Goal: Information Seeking & Learning: Understand process/instructions

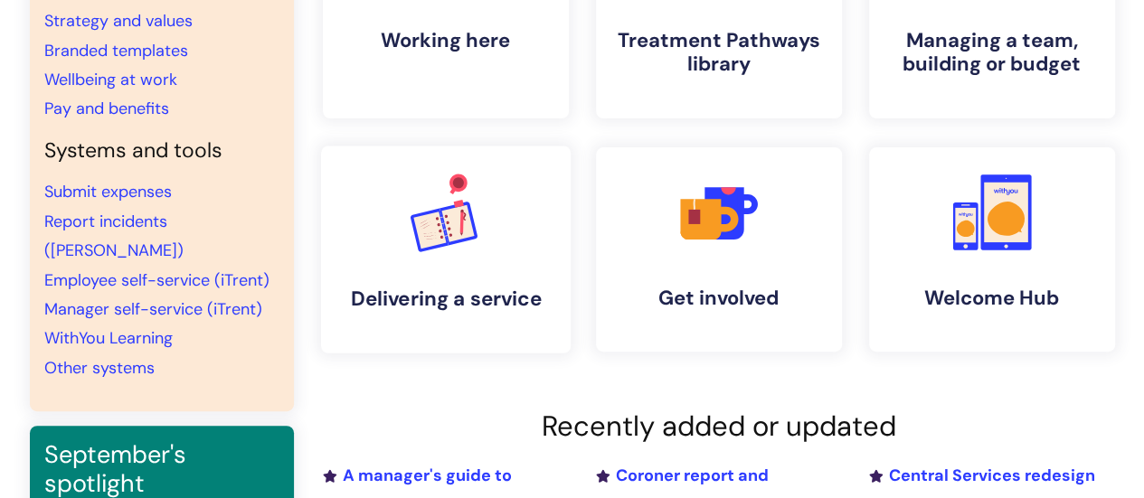
scroll to position [543, 0]
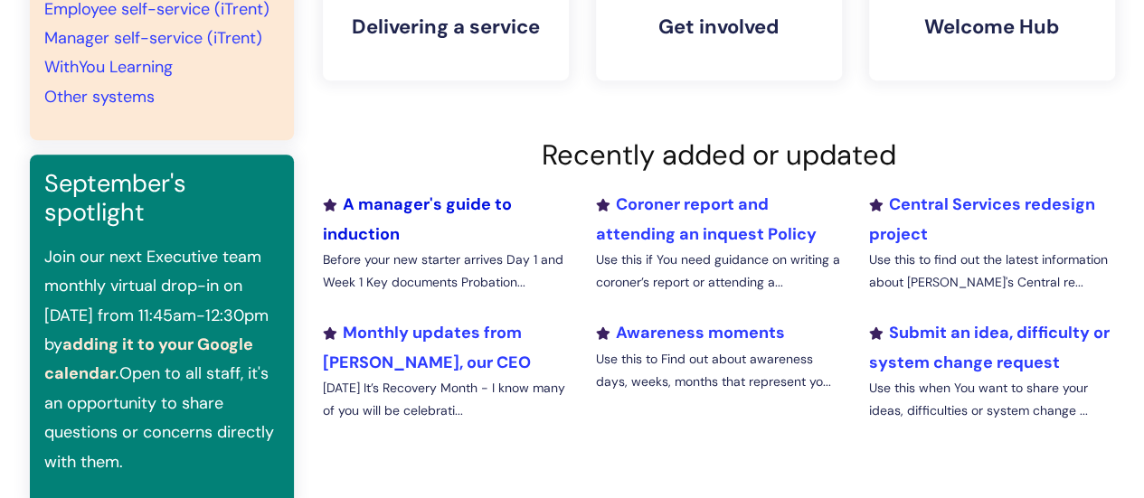
click at [370, 234] on link "A manager's guide to induction" at bounding box center [417, 219] width 189 height 51
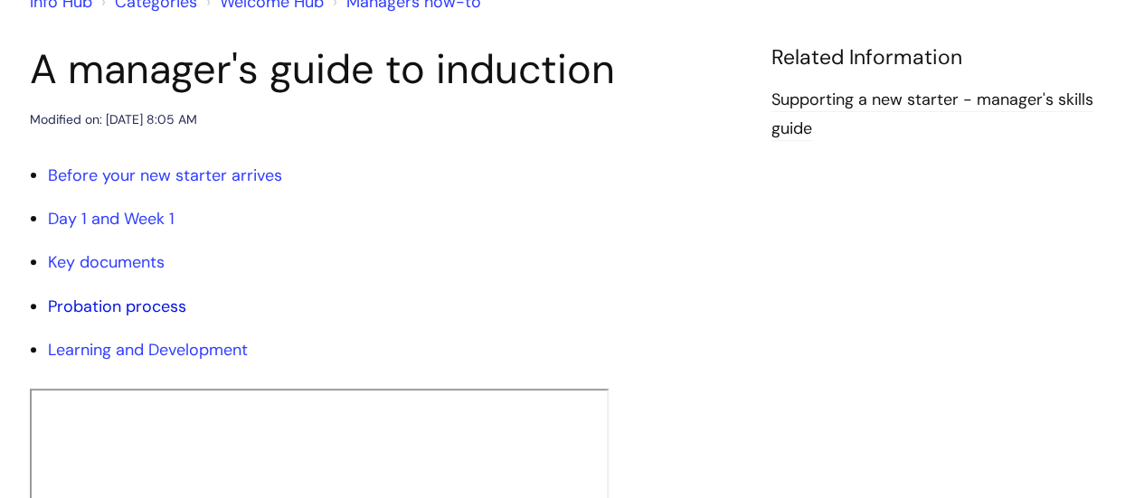
click at [91, 299] on link "Probation process" at bounding box center [117, 307] width 138 height 22
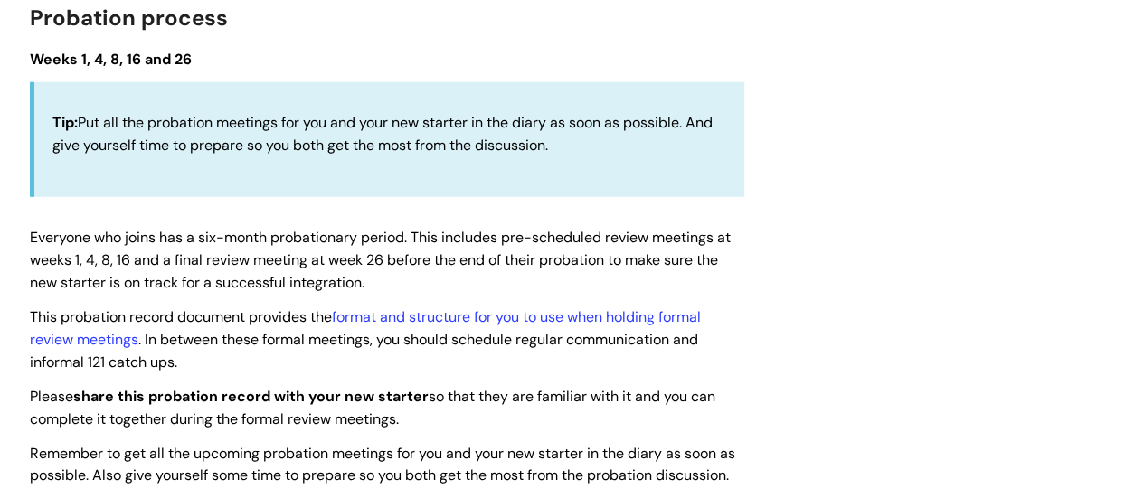
drag, startPoint x: 91, startPoint y: 299, endPoint x: 582, endPoint y: 387, distance: 498.1
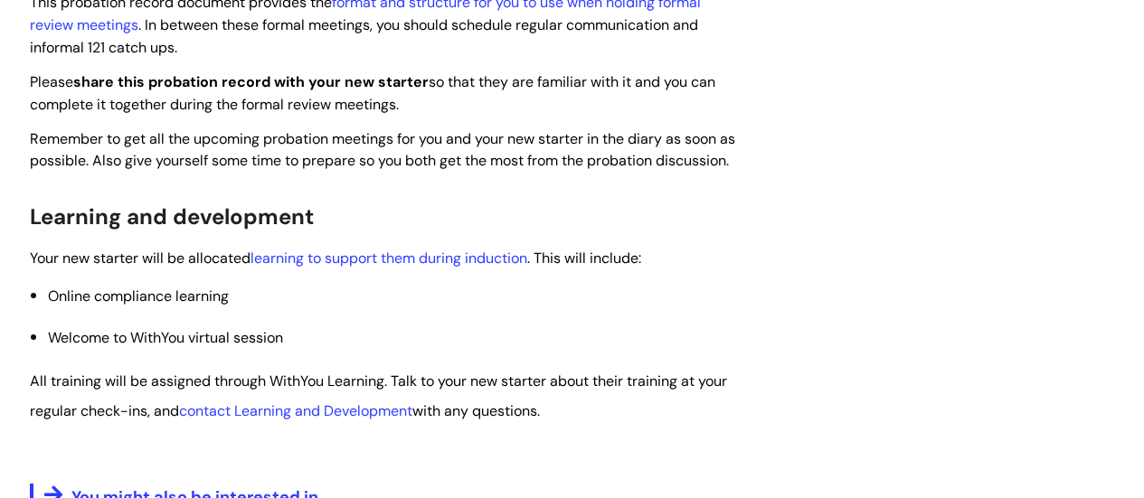
scroll to position [2973, 0]
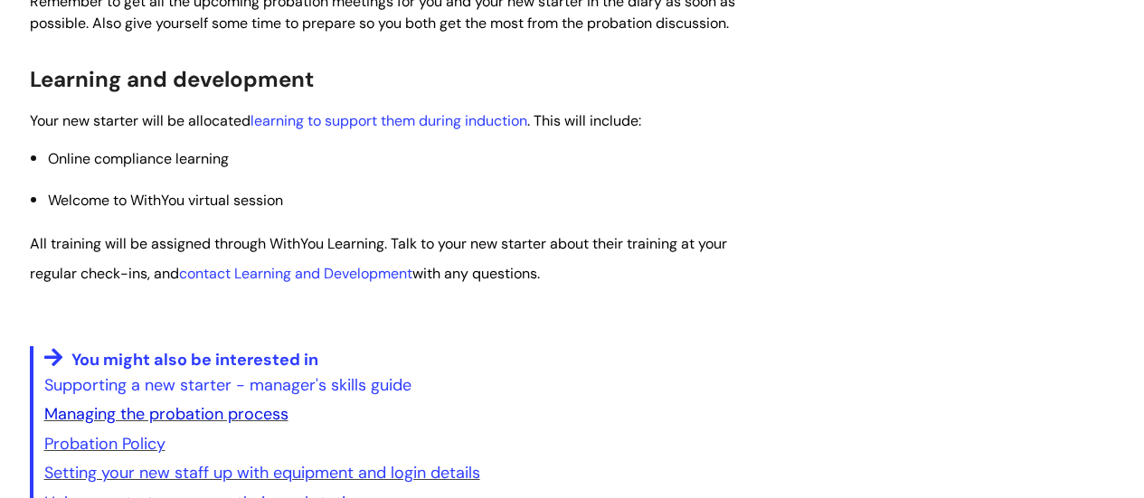
click at [185, 412] on link "Managing the probation process" at bounding box center [166, 414] width 244 height 22
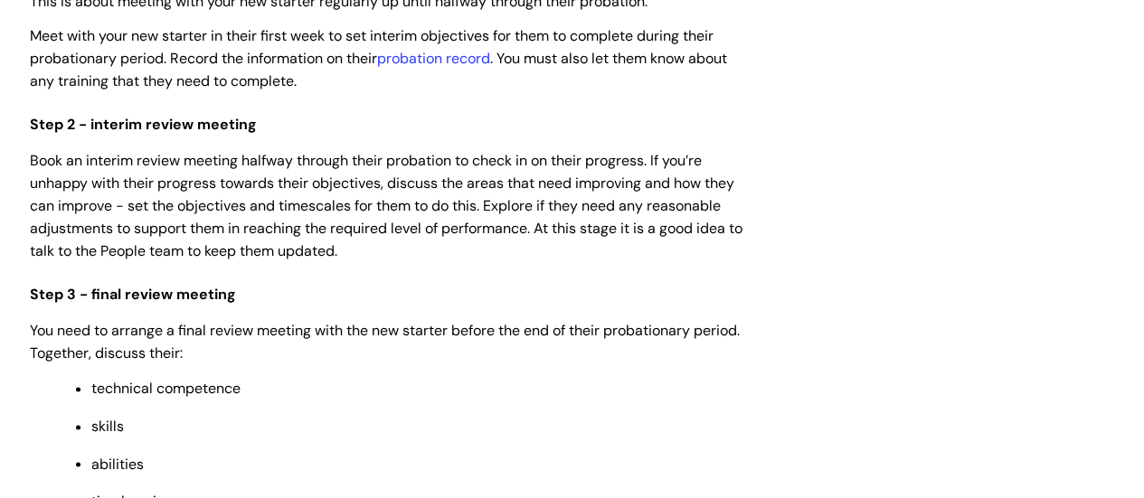
scroll to position [1085, 0]
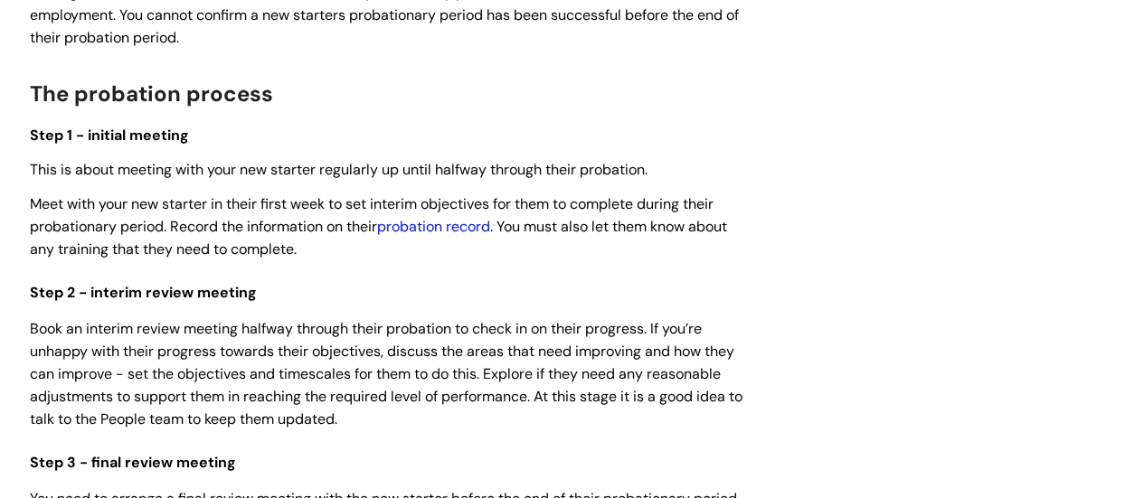
click at [472, 222] on link "probation record" at bounding box center [433, 226] width 113 height 19
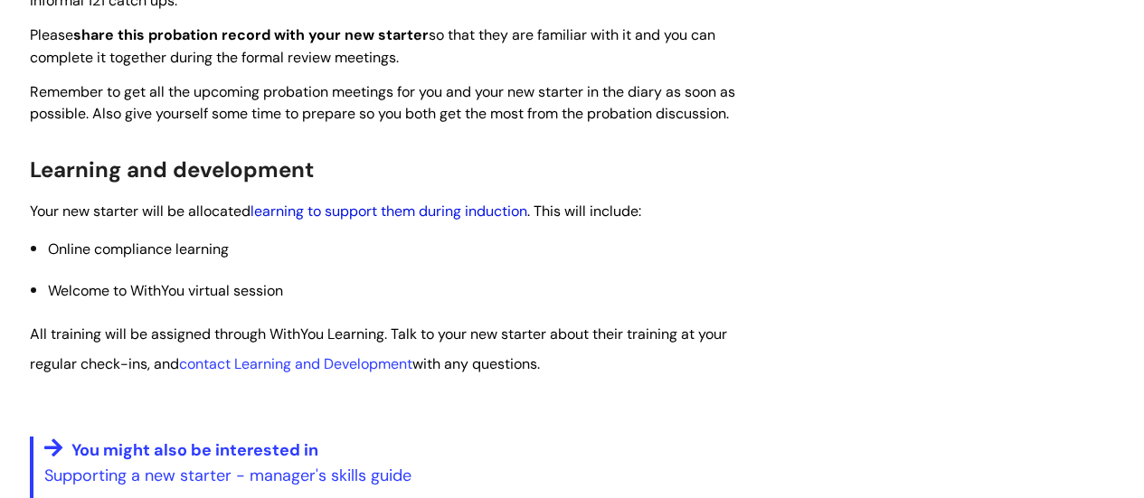
scroll to position [2612, 0]
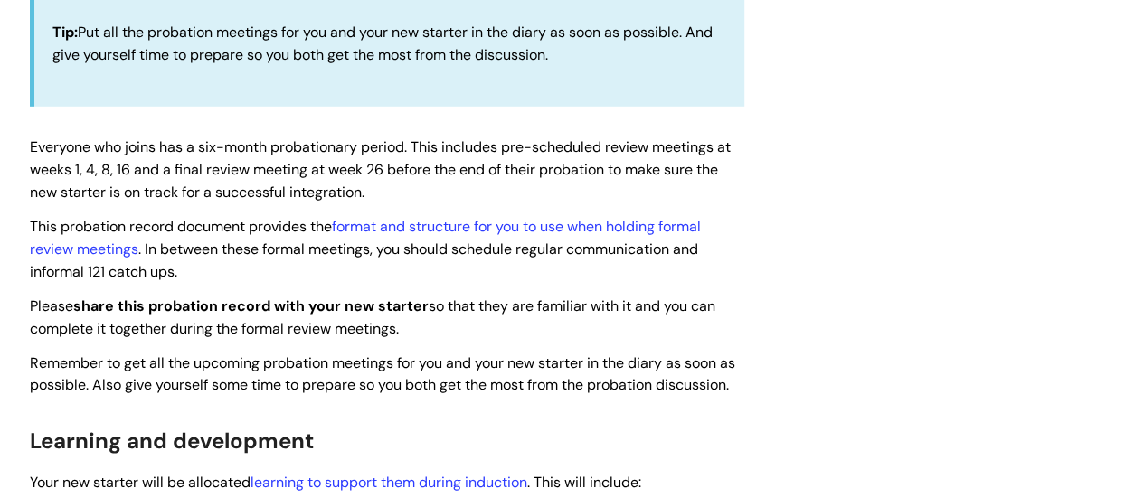
scroll to position [181, 0]
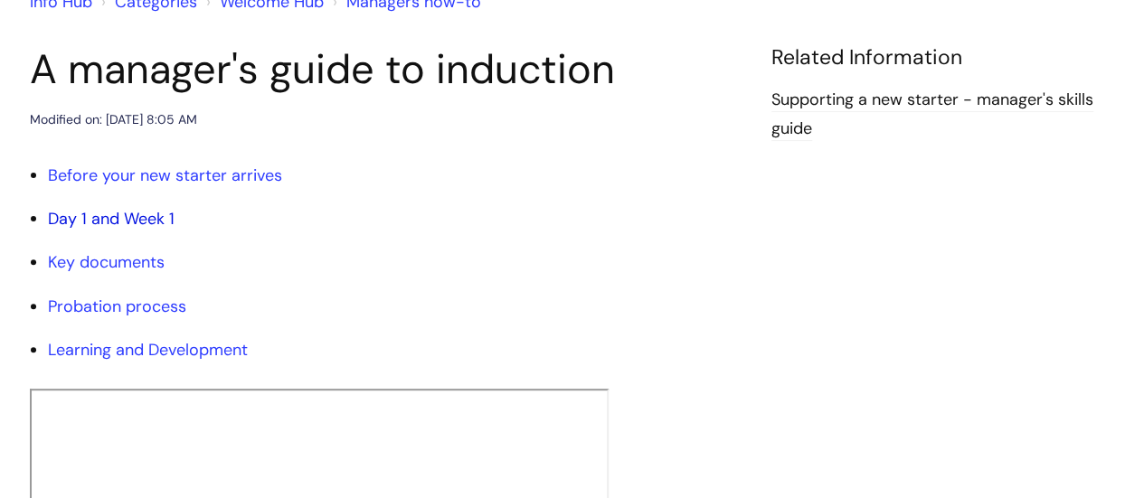
click at [141, 222] on link "Day 1 and Week 1" at bounding box center [111, 219] width 127 height 22
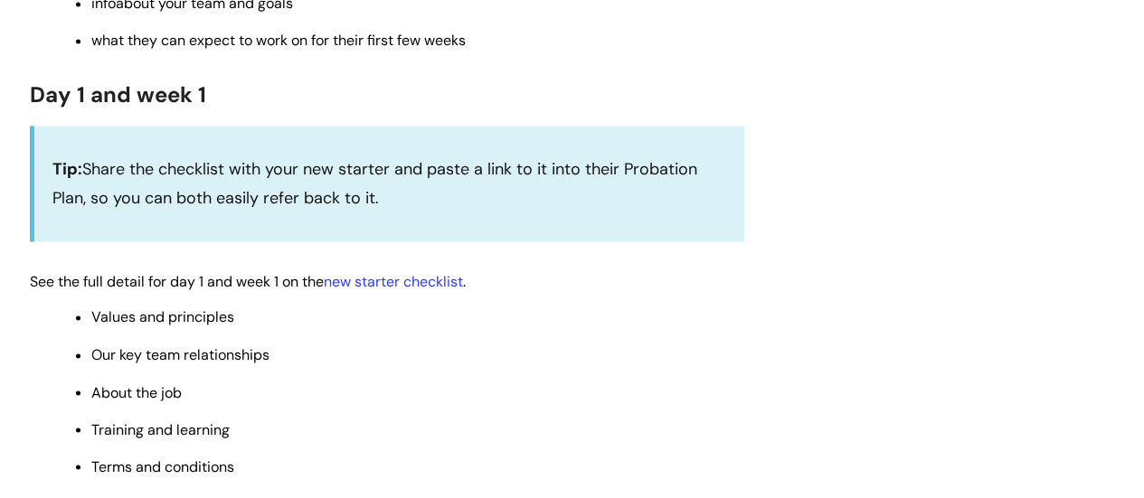
scroll to position [1341, 0]
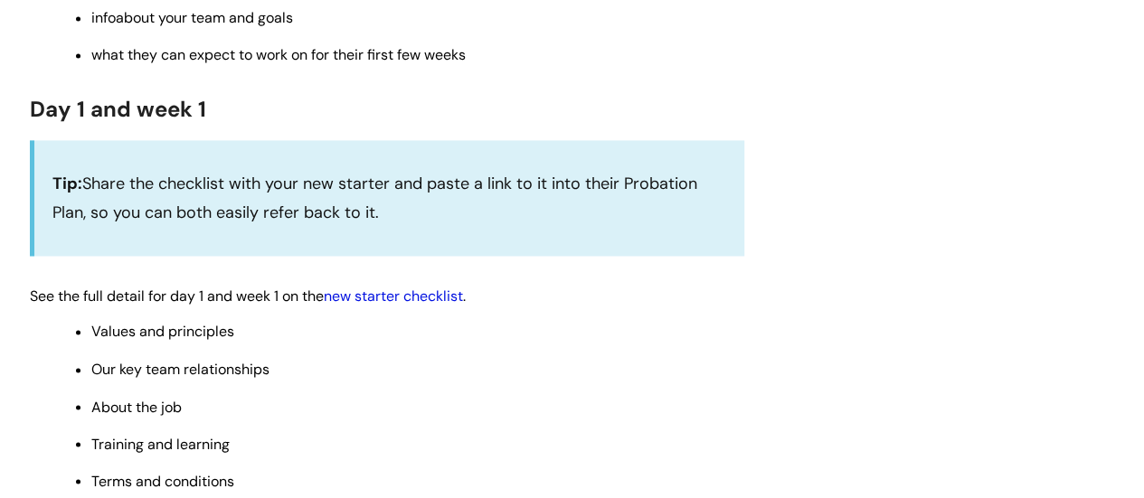
click at [390, 297] on link "new starter checklist" at bounding box center [393, 296] width 139 height 19
